Goal: Navigation & Orientation: Find specific page/section

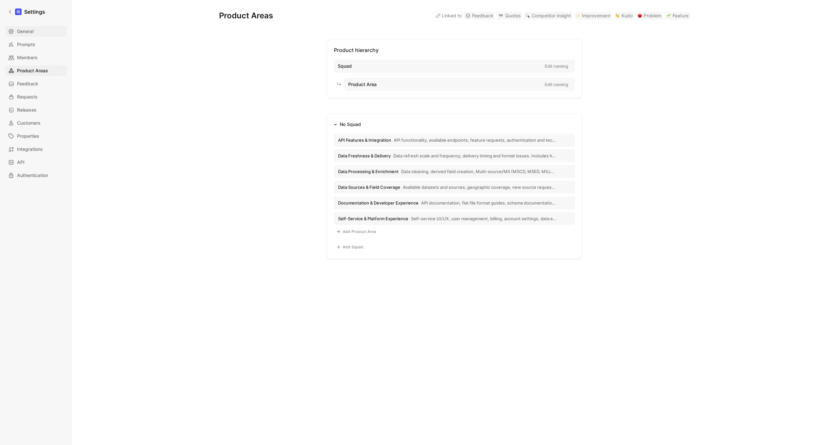
click at [27, 34] on span "General" at bounding box center [25, 31] width 16 height 8
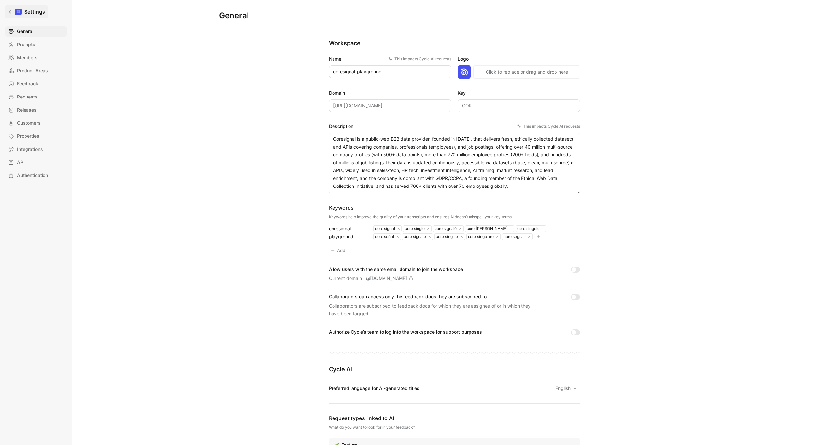
click at [6, 12] on link "Settings" at bounding box center [26, 11] width 43 height 13
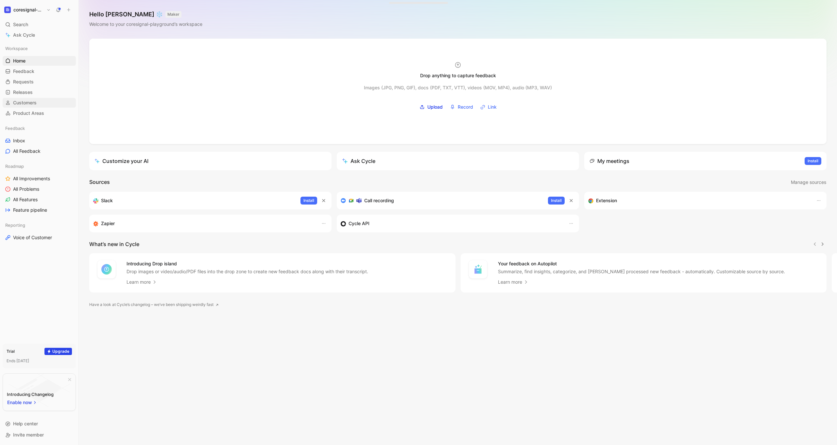
click at [23, 103] on span "Customers" at bounding box center [25, 102] width 24 height 7
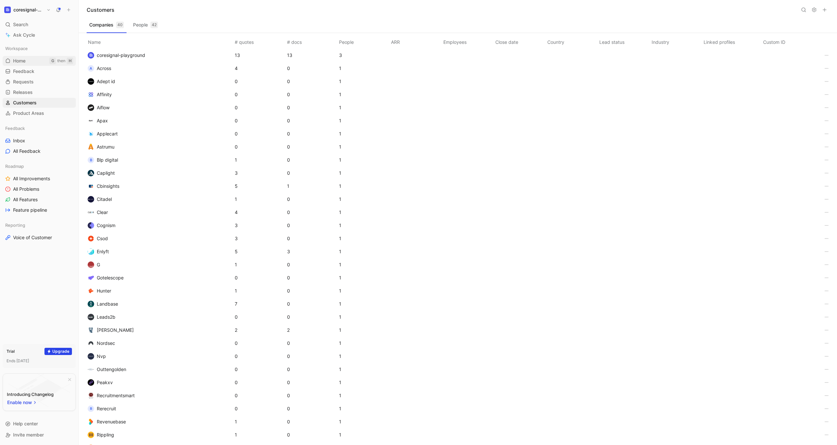
click at [42, 62] on link "Home G then H" at bounding box center [39, 61] width 73 height 10
